Goal: Book appointment/travel/reservation

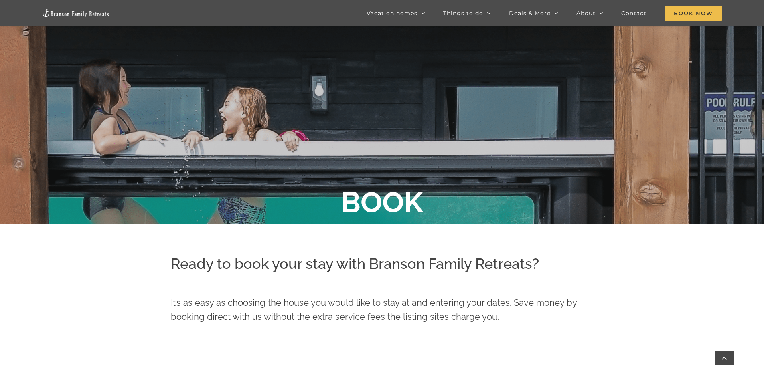
scroll to position [245, 0]
